Goal: Task Accomplishment & Management: Complete application form

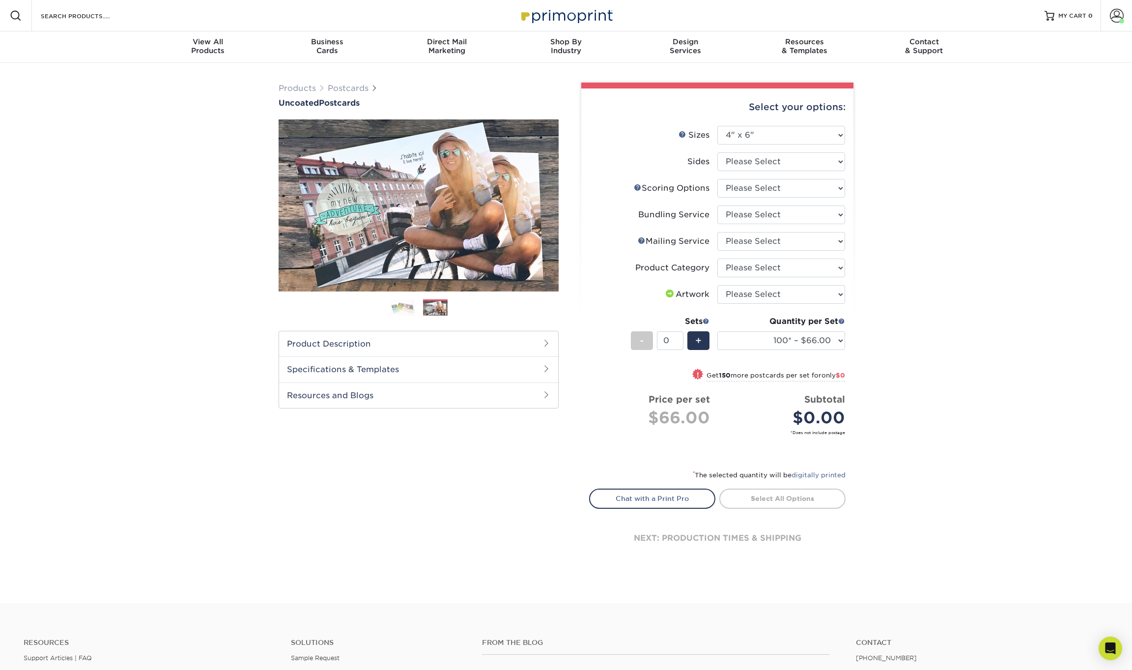
select select "4.00x6.00"
click at [62, 357] on div "Products Postcards Uncoated Postcards Next" at bounding box center [566, 333] width 1132 height 540
click at [1110, 9] on span at bounding box center [1117, 16] width 14 height 14
click at [1024, 71] on link "Account Dashboard" at bounding box center [1058, 69] width 123 height 13
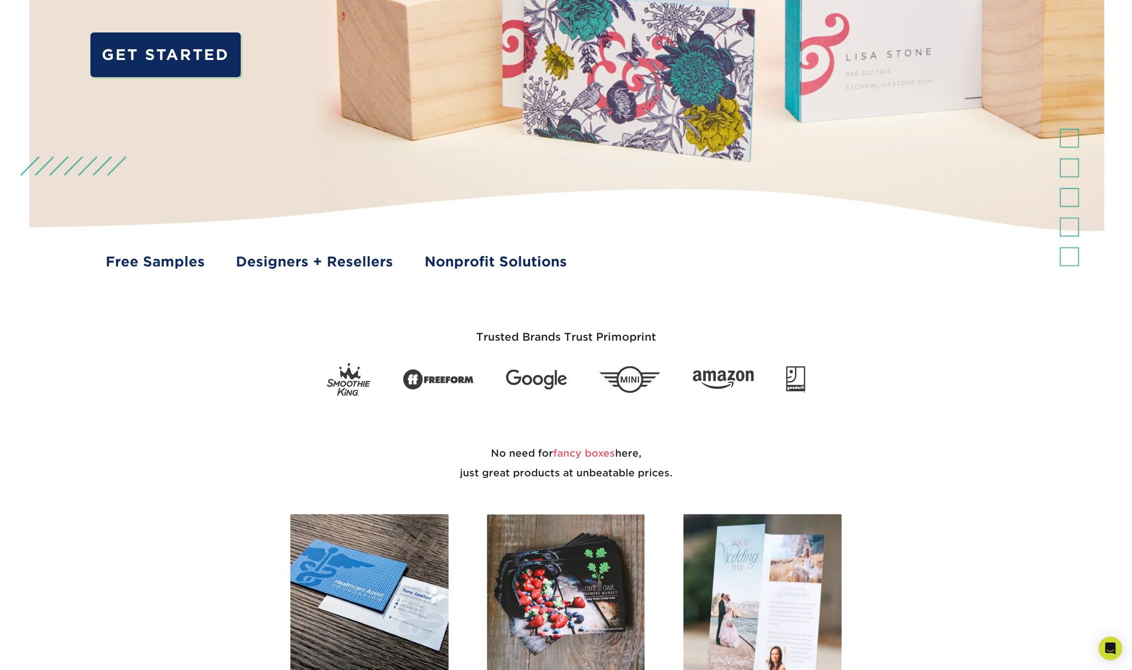
scroll to position [323, 0]
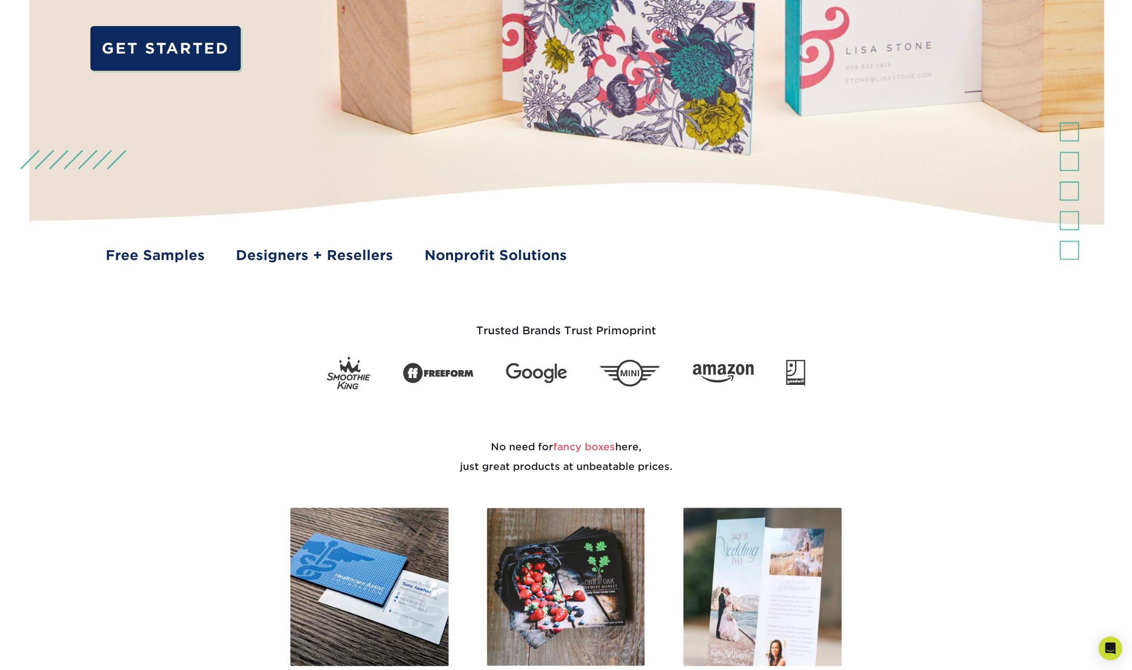
click at [397, 291] on img at bounding box center [566, 20] width 1121 height 560
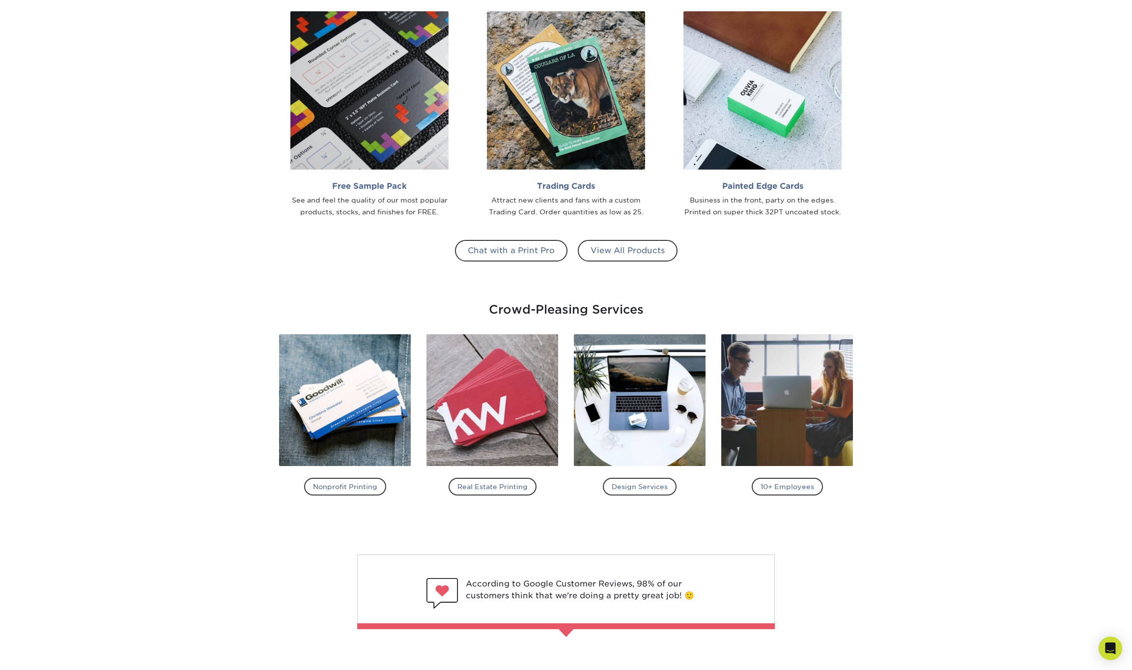
scroll to position [1107, 0]
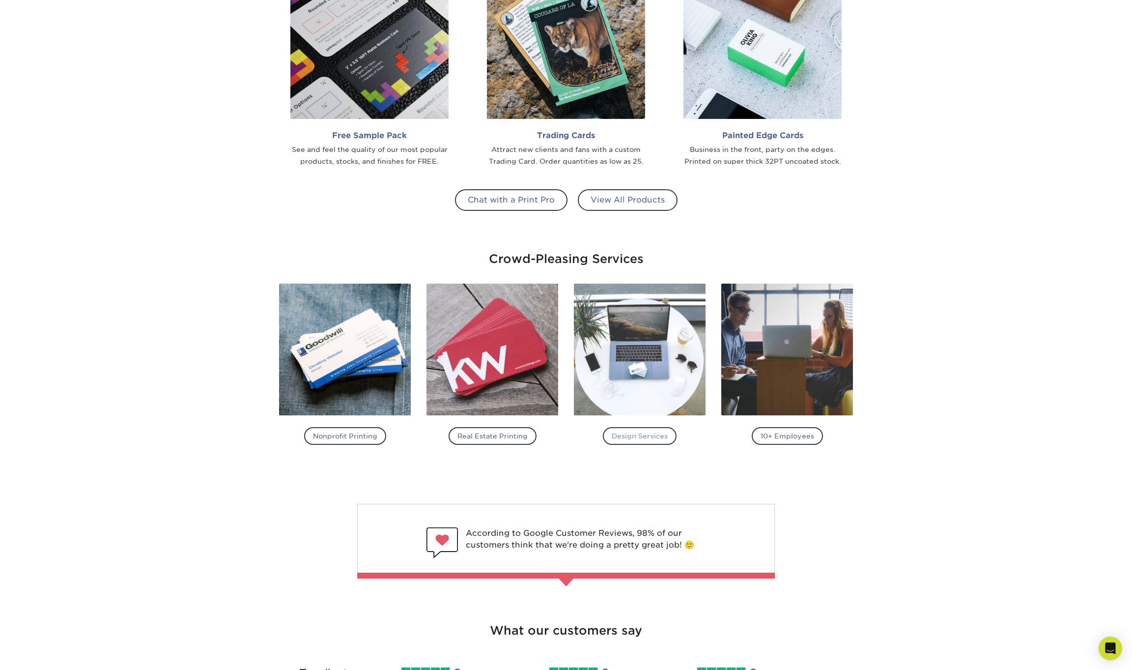
click at [623, 442] on h4 "Design Services" at bounding box center [640, 436] width 74 height 18
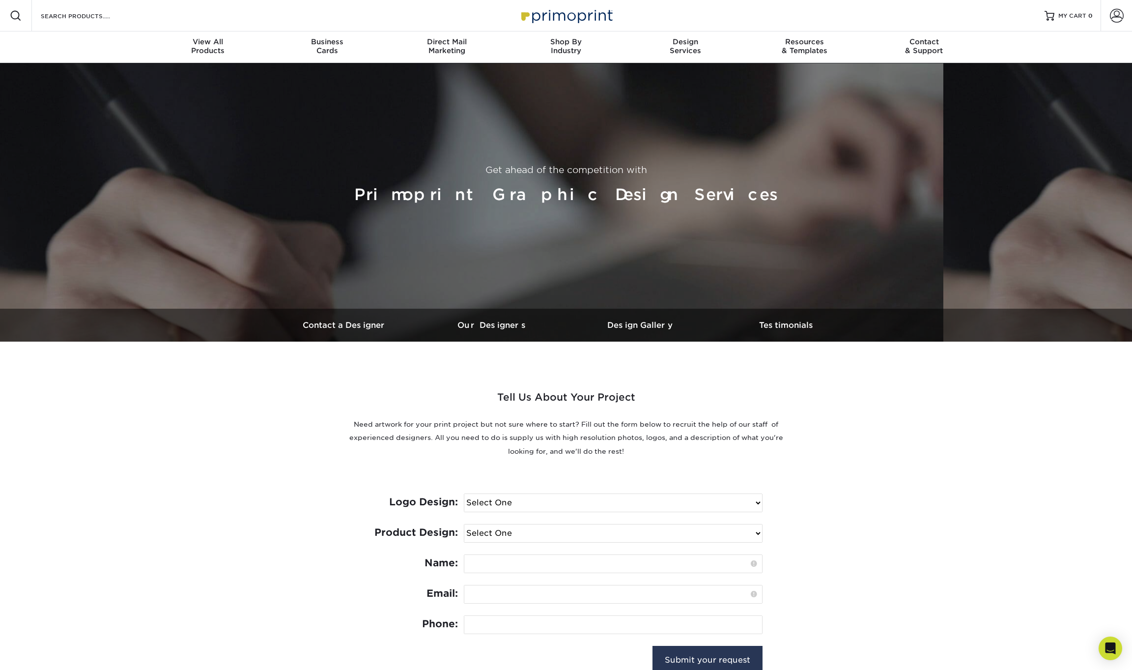
click at [528, 500] on select "Select One I need a logo design: $300 No thank you" at bounding box center [613, 503] width 298 height 18
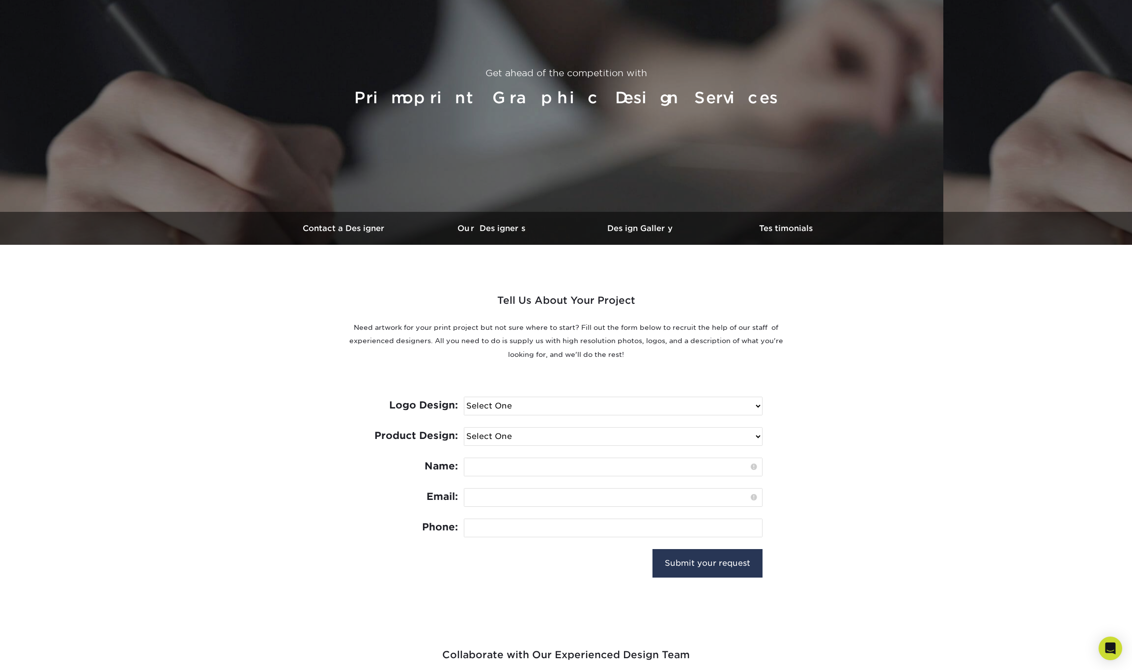
scroll to position [198, 0]
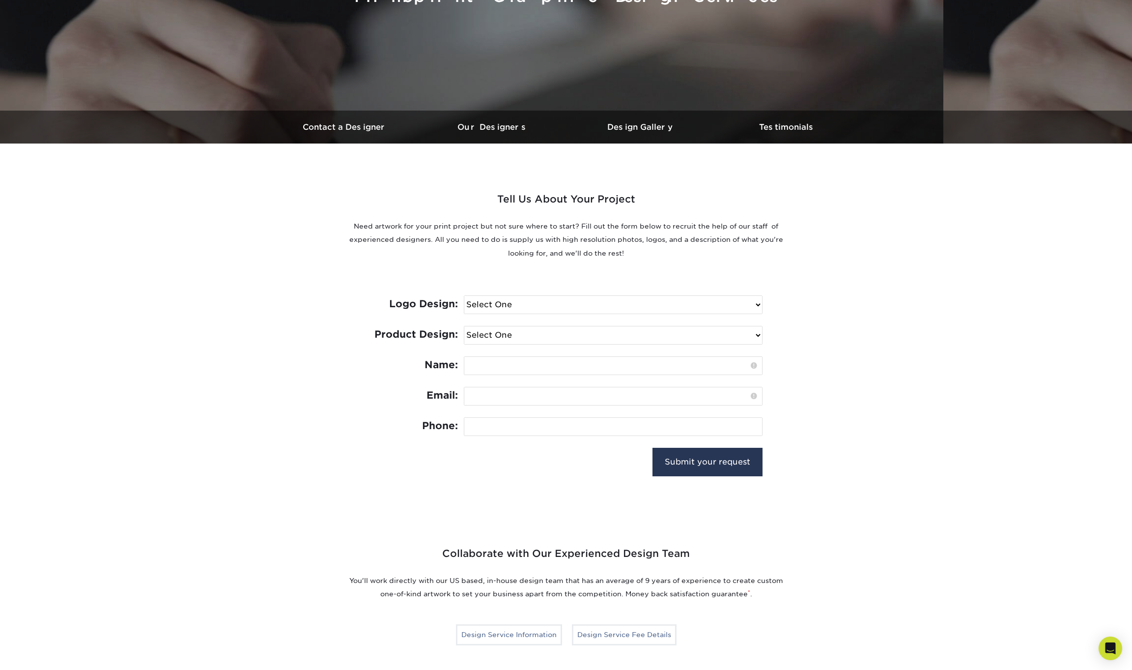
click at [580, 299] on select "Select One I need a logo design: $300 No thank you" at bounding box center [613, 305] width 298 height 18
select select "No Logo"
click at [464, 296] on select "Select One I need a logo design: $300 No thank you" at bounding box center [613, 305] width 298 height 18
click at [560, 331] on select "Select One Logo Design Only Design Edits Banner Design: $50.00 Bookmark Design:…" at bounding box center [613, 335] width 298 height 18
select select "Business Card - $100"
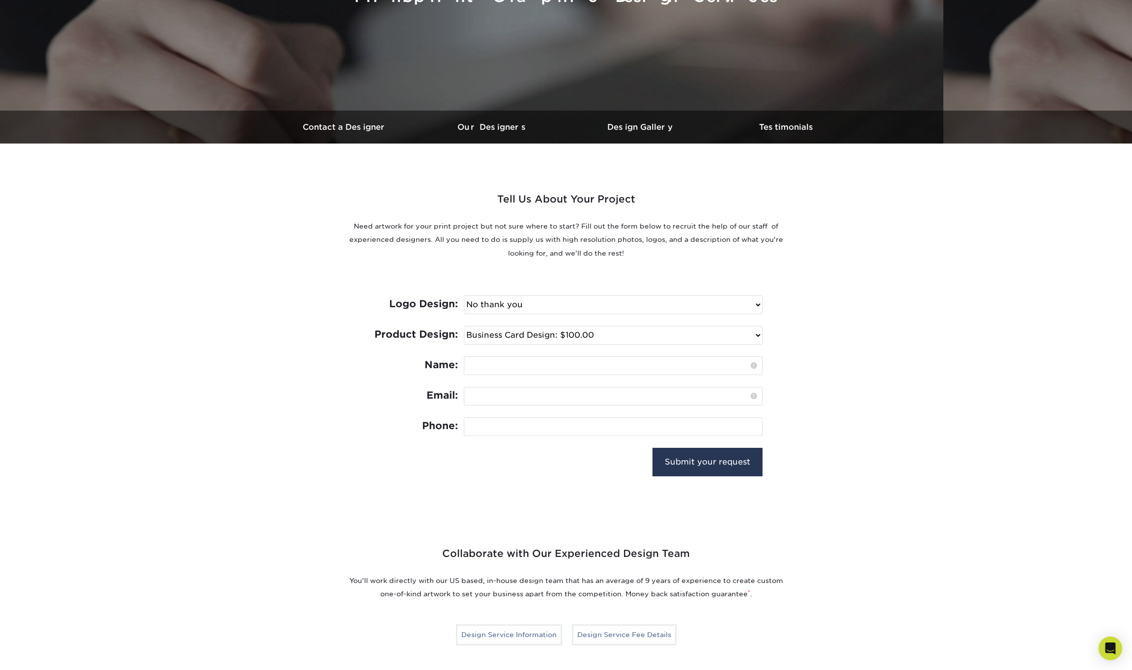
click at [464, 326] on select "Select One Logo Design Only Design Edits Banner Design: $50.00 Bookmark Design:…" at bounding box center [613, 335] width 298 height 18
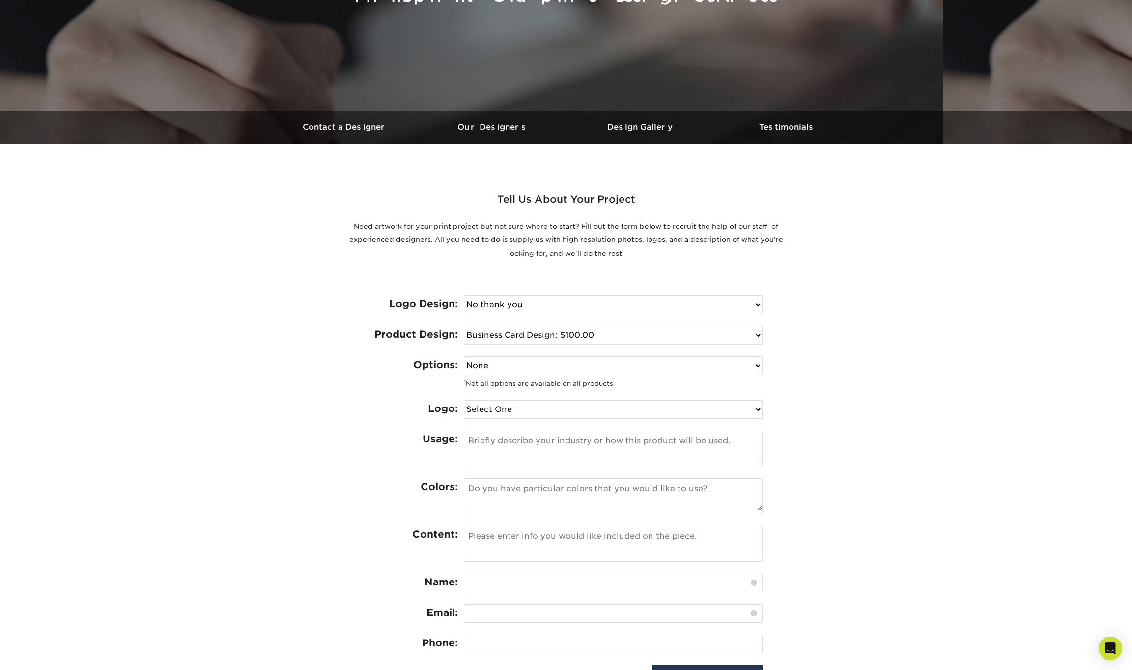
click at [570, 367] on select "None Spot UV Foil Spot UV & Foil" at bounding box center [613, 366] width 298 height 18
select select "Spot UV"
click at [464, 357] on select "None Spot UV Foil Spot UV & Foil" at bounding box center [613, 366] width 298 height 18
click at [538, 413] on select "Select One I can provide a logo in an .ai, .eps, or .pdf I have a logo but not …" at bounding box center [613, 409] width 298 height 18
select select "Has Logo"
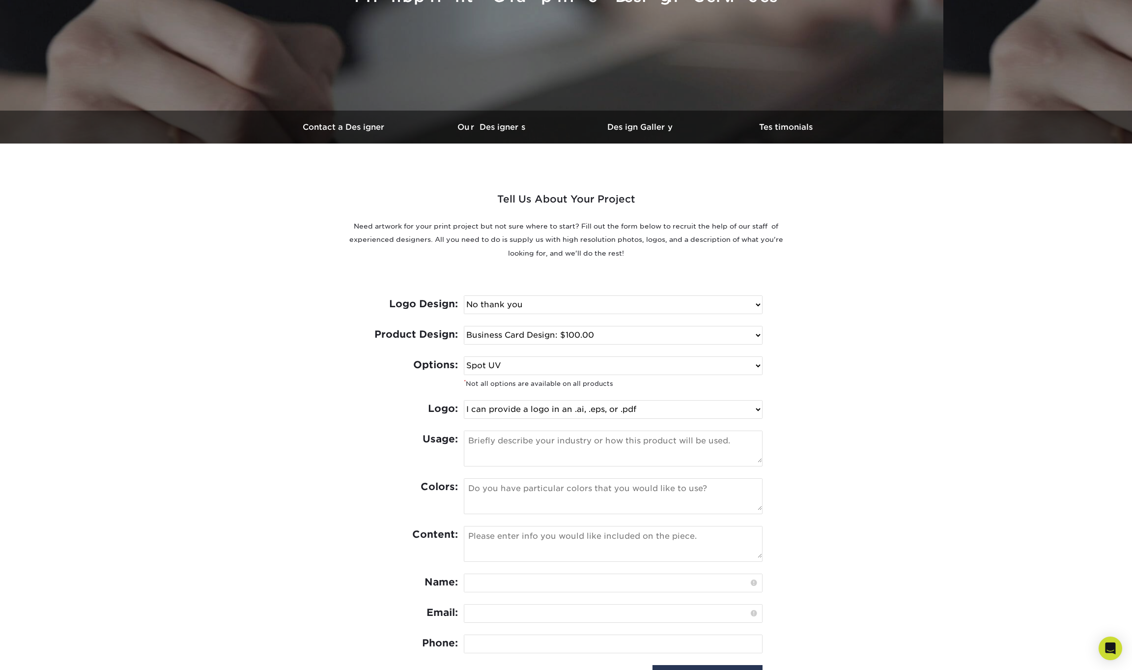
click at [464, 400] on select "Select One I can provide a logo in an .ai, .eps, or .pdf I have a logo but not …" at bounding box center [613, 409] width 298 height 18
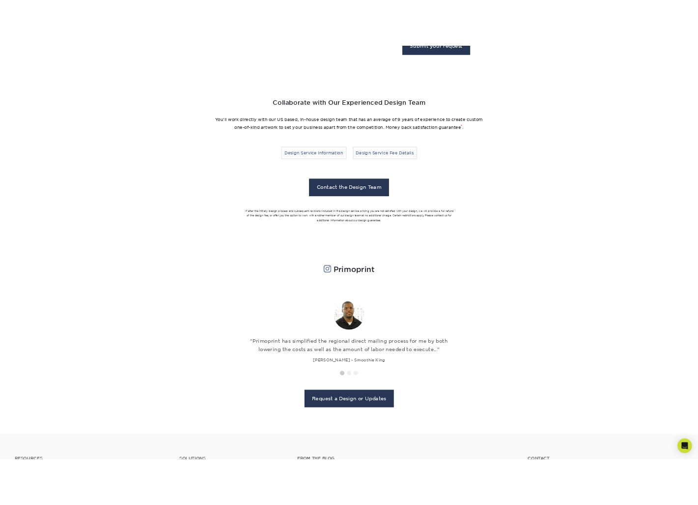
scroll to position [977, 0]
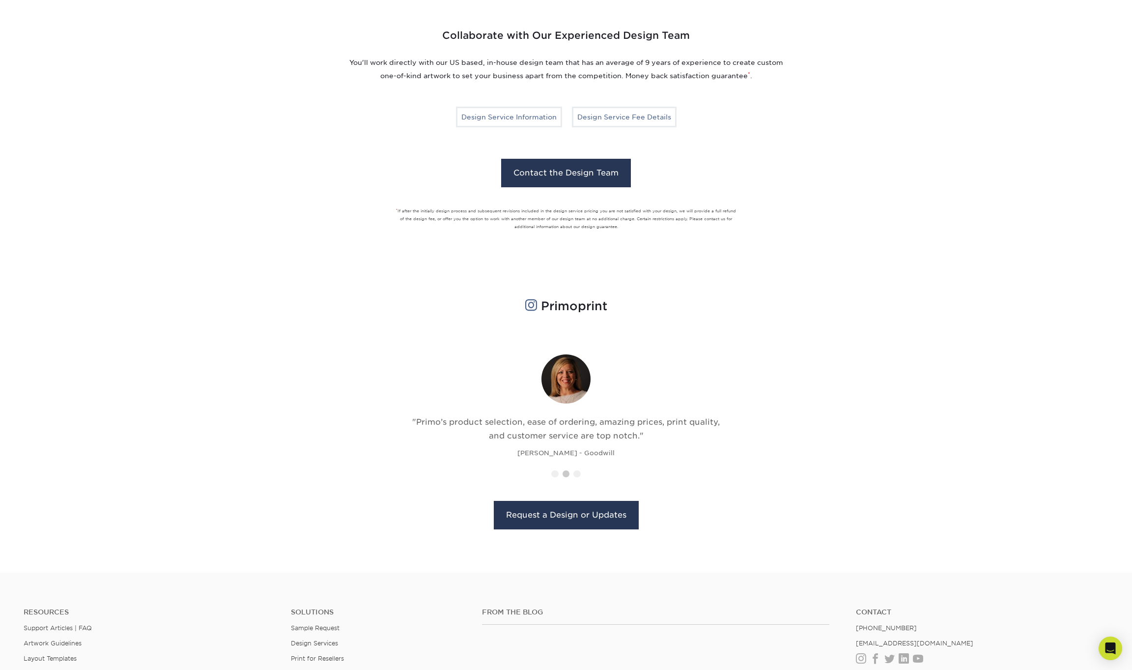
click at [171, 321] on section "Primoprint" at bounding box center [566, 309] width 1132 height 41
